Goal: Find specific page/section: Find specific page/section

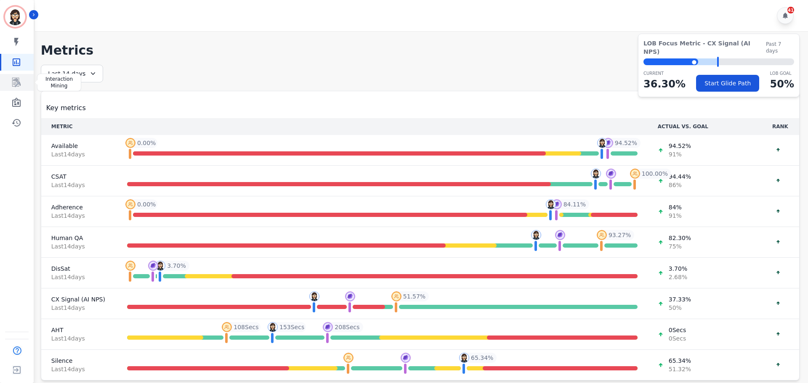
click at [23, 89] on link "Sidebar" at bounding box center [17, 82] width 32 height 17
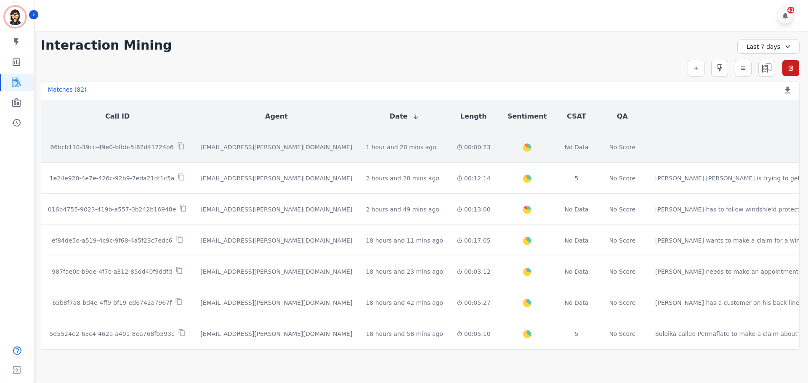
click at [144, 146] on p "66bcb110-39cc-49e0-bfbb-5f62d41724b6" at bounding box center [111, 147] width 123 height 8
